Goal: Task Accomplishment & Management: Complete application form

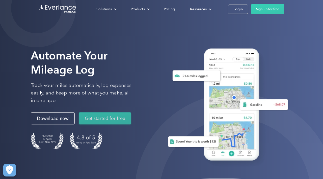
click at [103, 119] on link "Get started for free" at bounding box center [105, 119] width 52 height 12
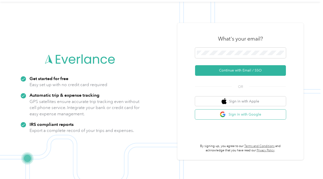
scroll to position [16, 0]
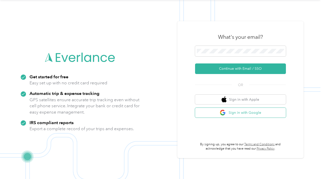
click at [246, 110] on button "Sign in with Google" at bounding box center [240, 113] width 91 height 10
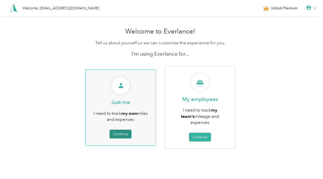
click at [120, 130] on button "Continue" at bounding box center [120, 134] width 22 height 9
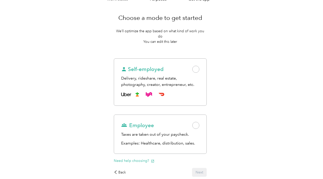
scroll to position [35, 0]
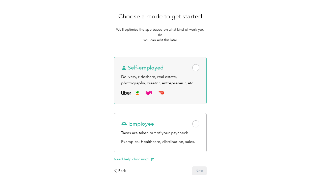
click at [199, 65] on span at bounding box center [195, 67] width 7 height 7
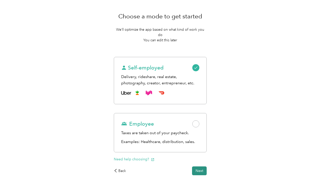
click at [203, 167] on button "Next" at bounding box center [199, 171] width 15 height 9
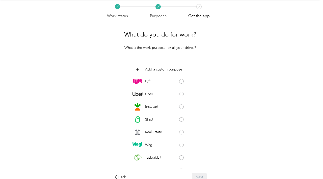
scroll to position [19, 0]
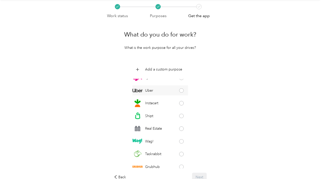
click at [183, 92] on span at bounding box center [181, 90] width 5 height 5
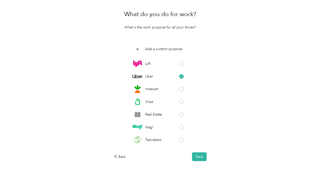
scroll to position [14, 0]
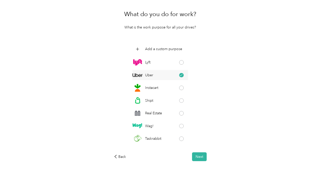
click at [183, 76] on icon at bounding box center [180, 75] width 3 height 3
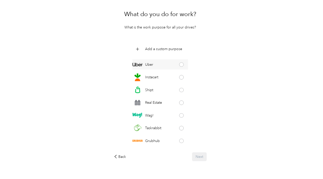
scroll to position [0, 0]
